Goal: Task Accomplishment & Management: Manage account settings

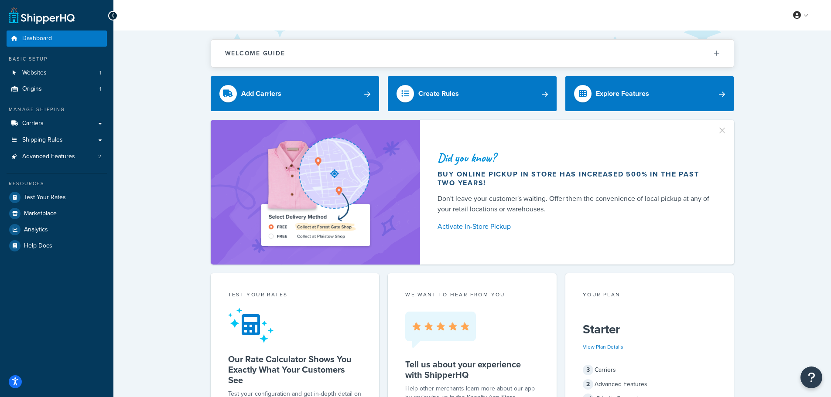
drag, startPoint x: 783, startPoint y: 16, endPoint x: 831, endPoint y: 17, distance: 48.0
click at [54, 140] on span "Shipping Rules" at bounding box center [42, 140] width 41 height 7
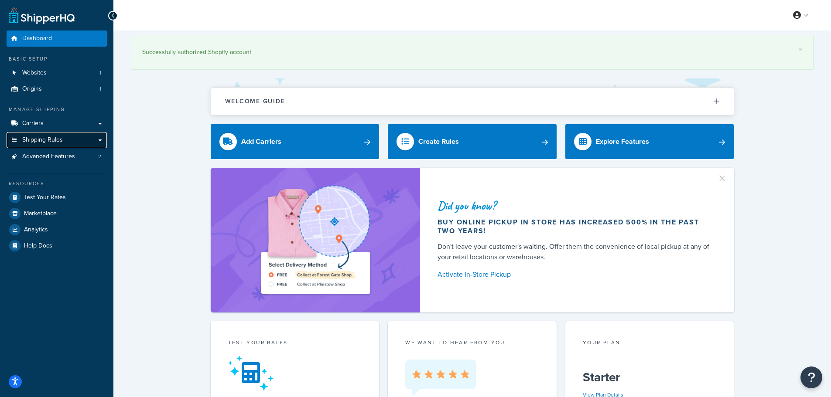
click at [82, 144] on link "Shipping Rules" at bounding box center [57, 140] width 100 height 16
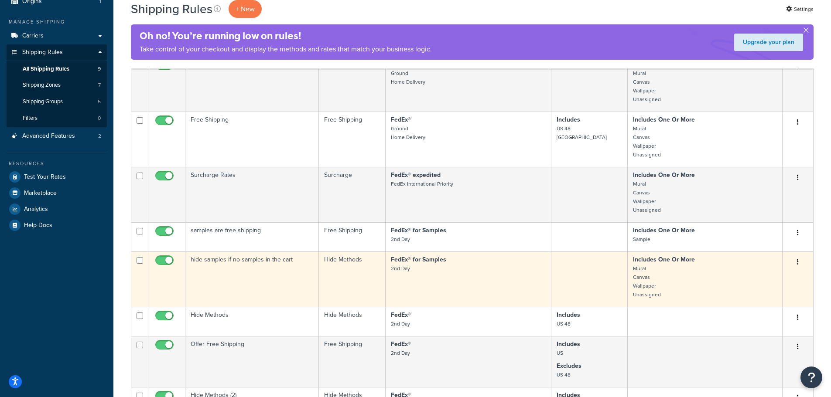
scroll to position [87, 0]
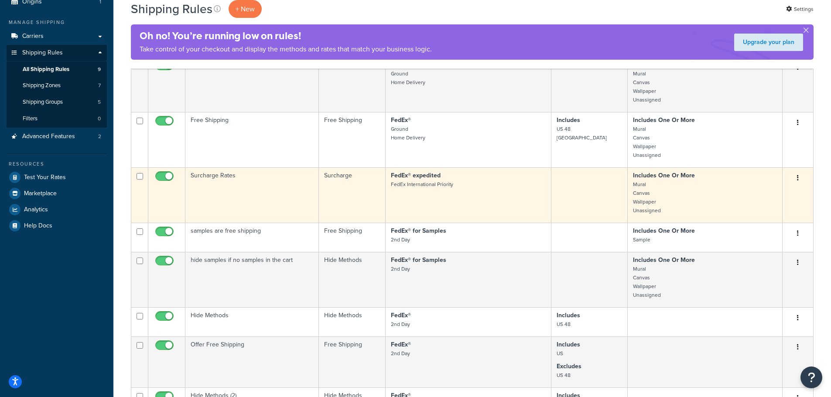
click at [294, 196] on td "Surcharge Rates" at bounding box center [251, 194] width 133 height 55
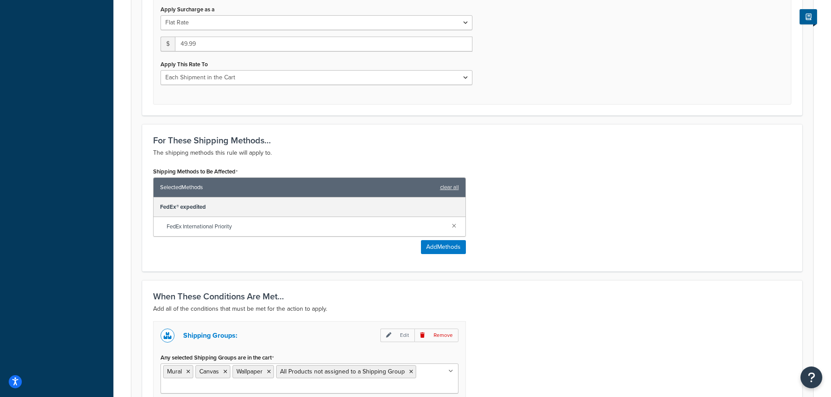
scroll to position [289, 0]
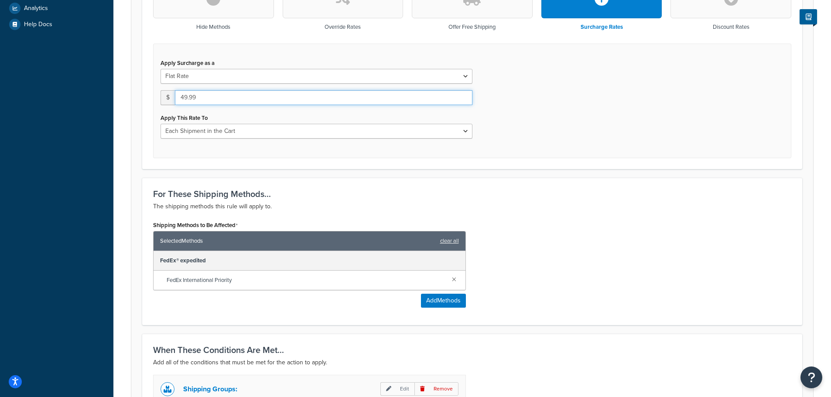
click at [221, 97] on input "49.99" at bounding box center [323, 97] width 297 height 15
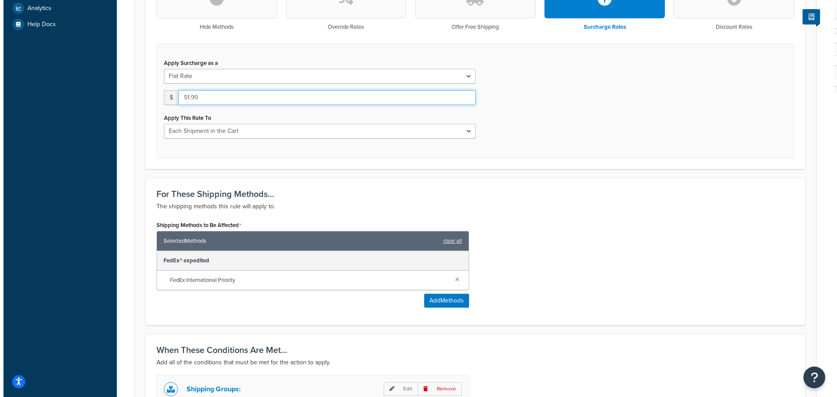
scroll to position [420, 0]
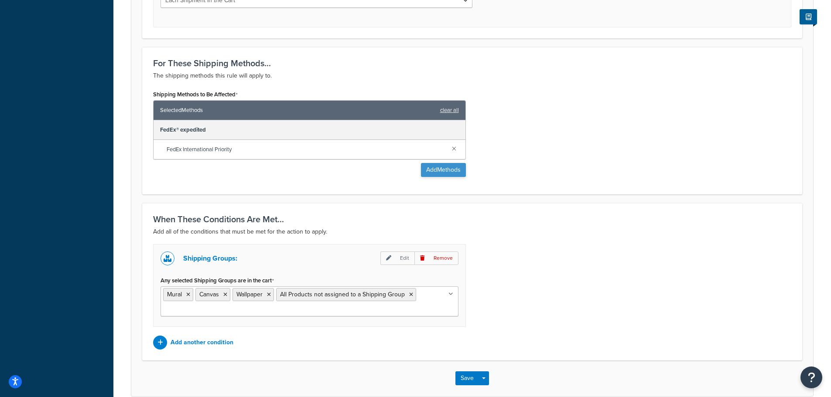
type input "51.99"
click at [432, 169] on button "Add Methods" at bounding box center [443, 170] width 45 height 14
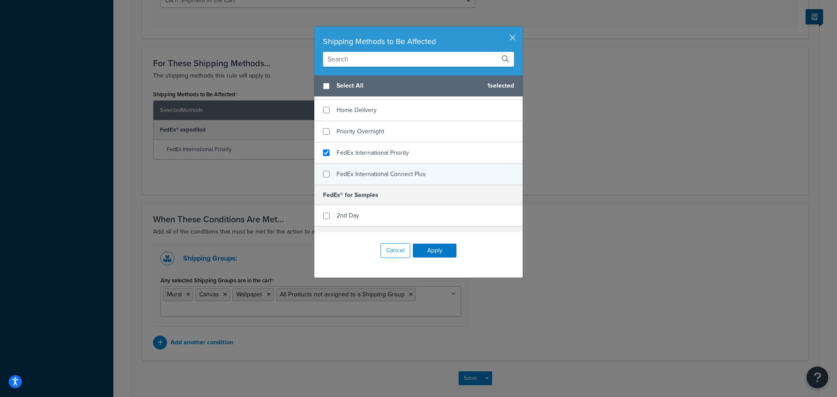
scroll to position [131, 0]
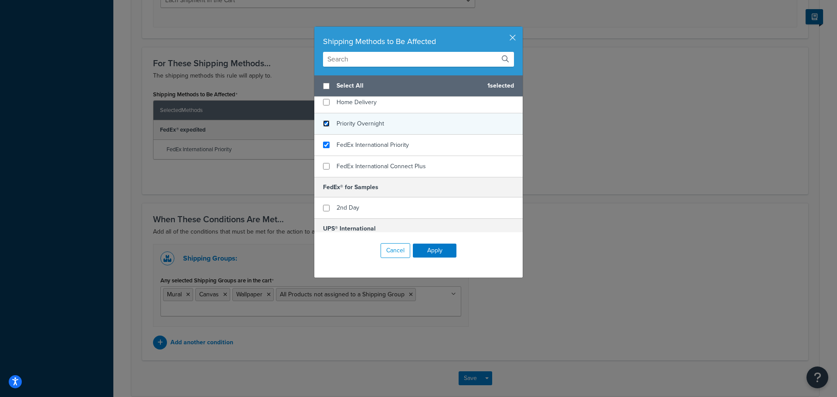
click at [324, 124] on input "checkbox" at bounding box center [326, 123] width 7 height 7
checkbox input "true"
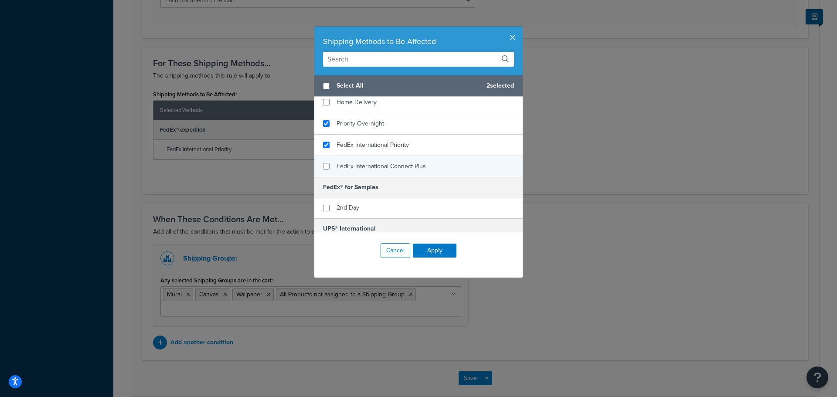
scroll to position [87, 0]
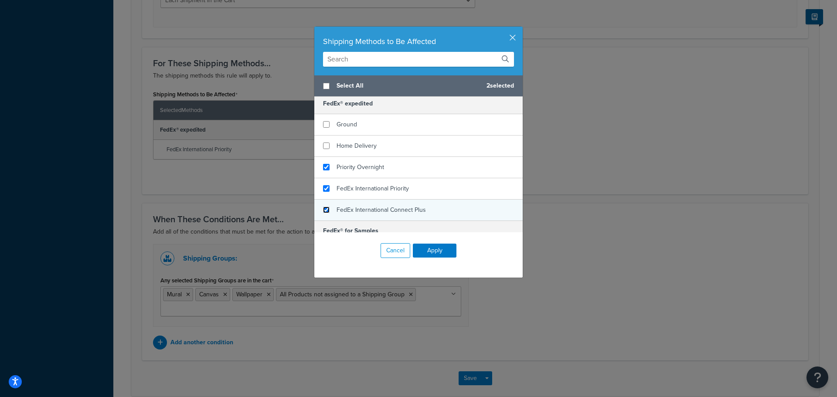
click at [323, 210] on input "checkbox" at bounding box center [326, 210] width 7 height 7
checkbox input "true"
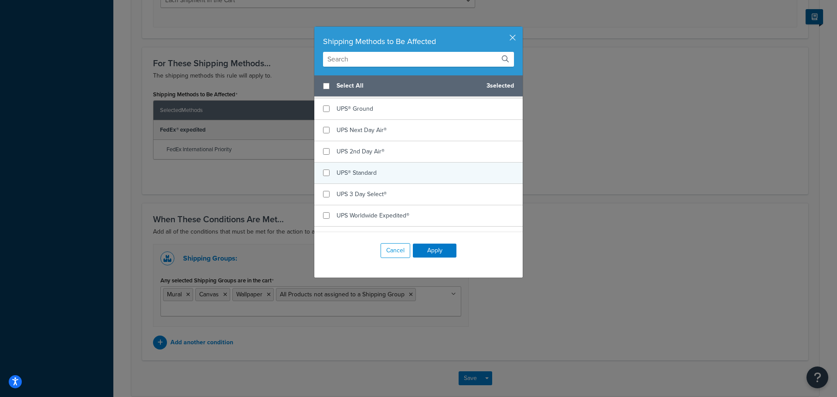
scroll to position [287, 0]
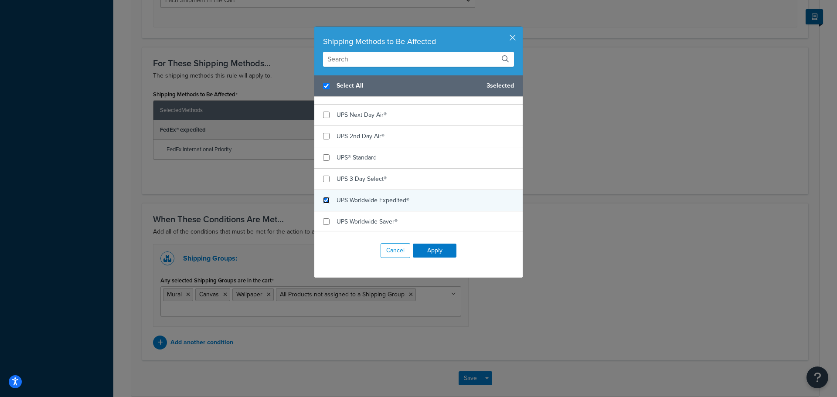
checkbox input "true"
click at [324, 198] on input "checkbox" at bounding box center [326, 200] width 7 height 7
checkbox input "true"
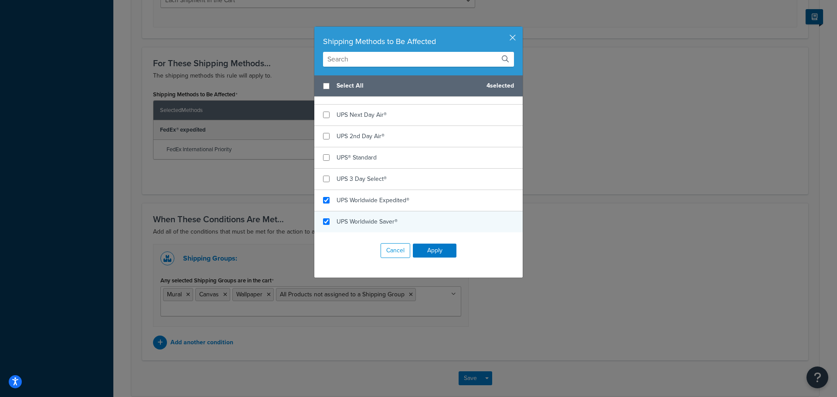
checkbox input "false"
checkbox input "true"
click at [326, 218] on div "UPS Worldwide Saver®" at bounding box center [418, 222] width 208 height 21
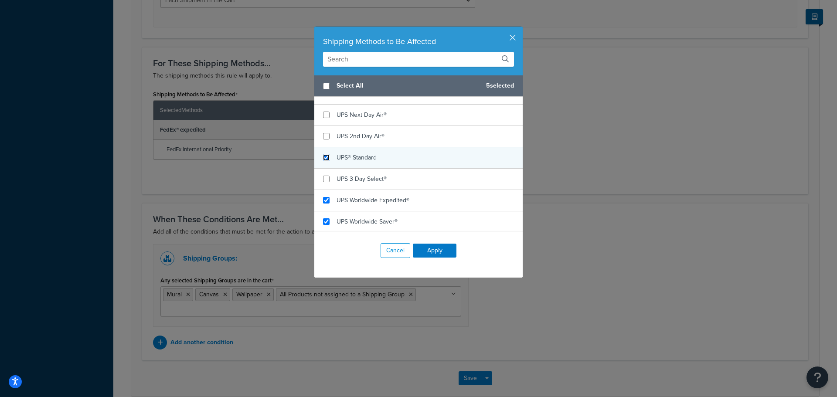
click at [324, 159] on input "checkbox" at bounding box center [326, 157] width 7 height 7
checkbox input "true"
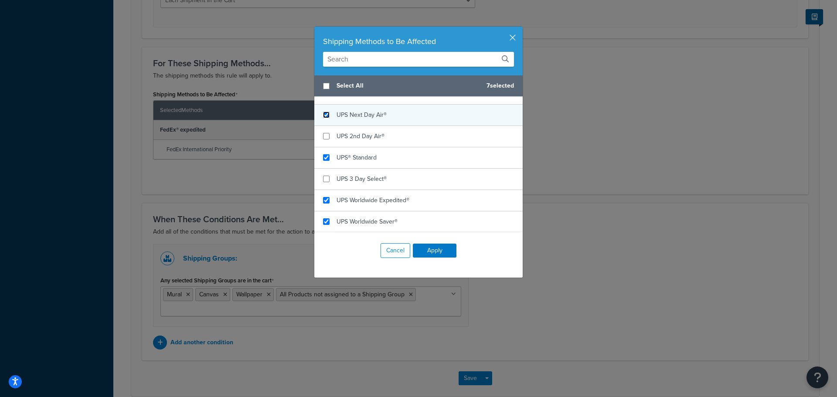
click at [326, 116] on input "checkbox" at bounding box center [326, 115] width 7 height 7
checkbox input "true"
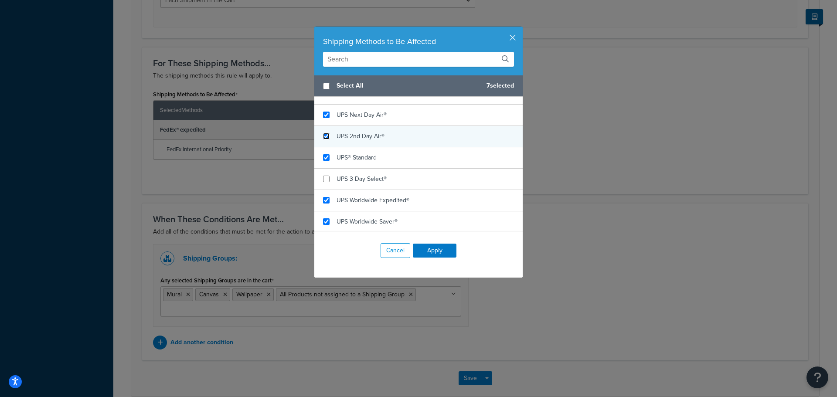
click at [326, 138] on input "checkbox" at bounding box center [326, 136] width 7 height 7
checkbox input "true"
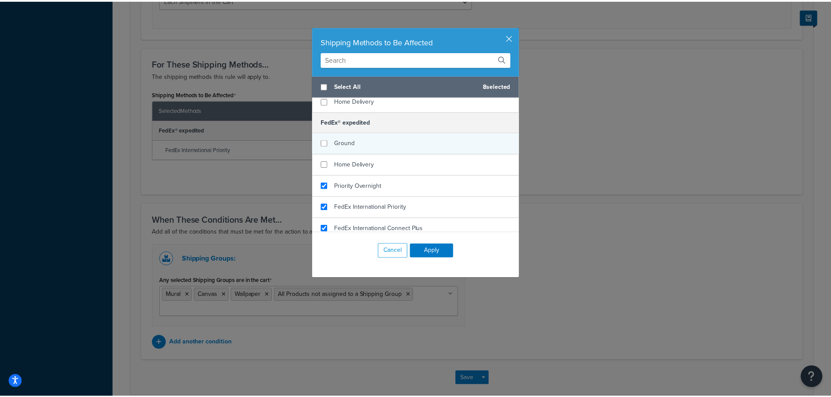
scroll to position [0, 0]
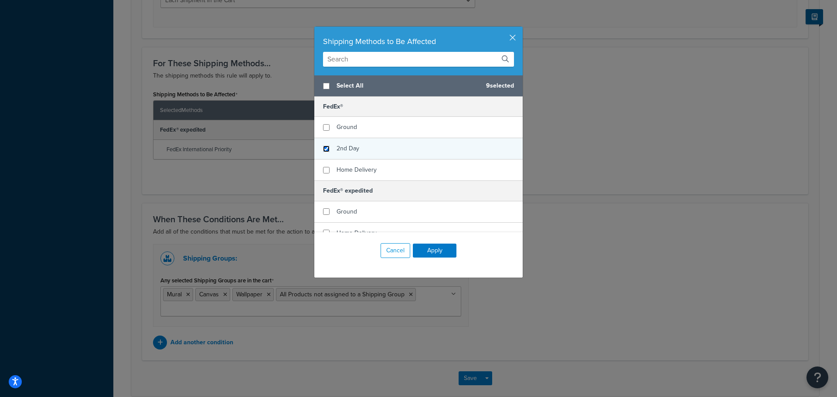
click at [326, 148] on input "checkbox" at bounding box center [326, 149] width 7 height 7
click at [324, 150] on input "checkbox" at bounding box center [326, 149] width 7 height 7
checkbox input "false"
click at [426, 249] on button "Apply" at bounding box center [435, 251] width 44 height 14
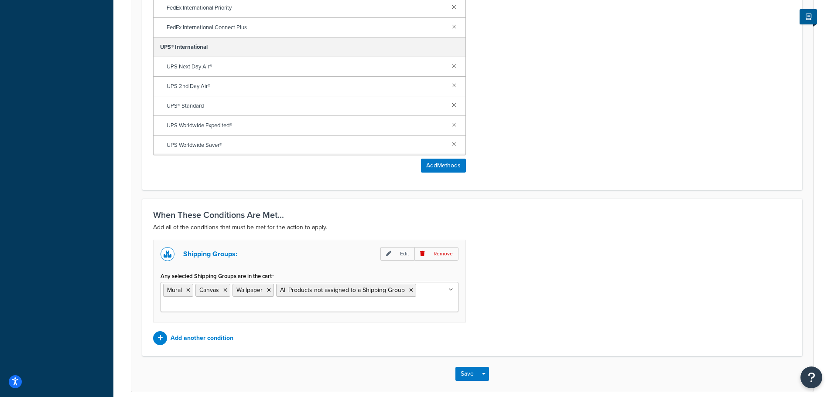
scroll to position [599, 0]
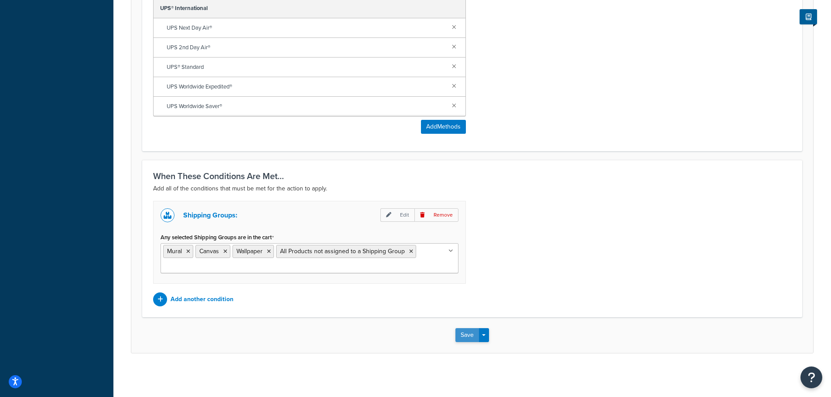
click at [465, 338] on button "Save" at bounding box center [467, 335] width 24 height 14
